Goal: Task Accomplishment & Management: Manage account settings

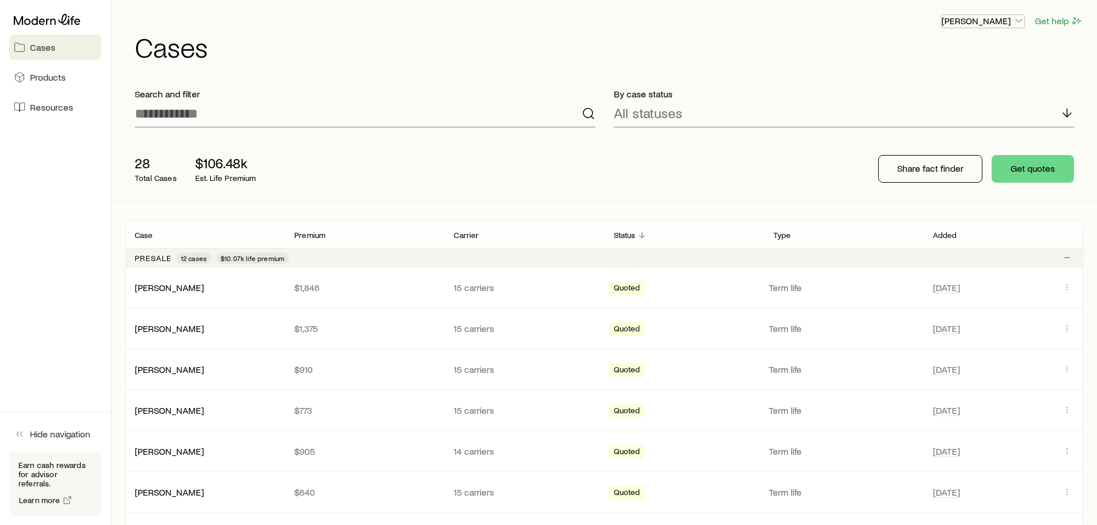
click at [1001, 26] on p "[PERSON_NAME]" at bounding box center [982, 21] width 83 height 12
click at [1012, 25] on p "[PERSON_NAME]" at bounding box center [982, 21] width 83 height 12
click at [938, 136] on span "Sign out" at bounding box center [929, 139] width 32 height 12
